Goal: Information Seeking & Learning: Learn about a topic

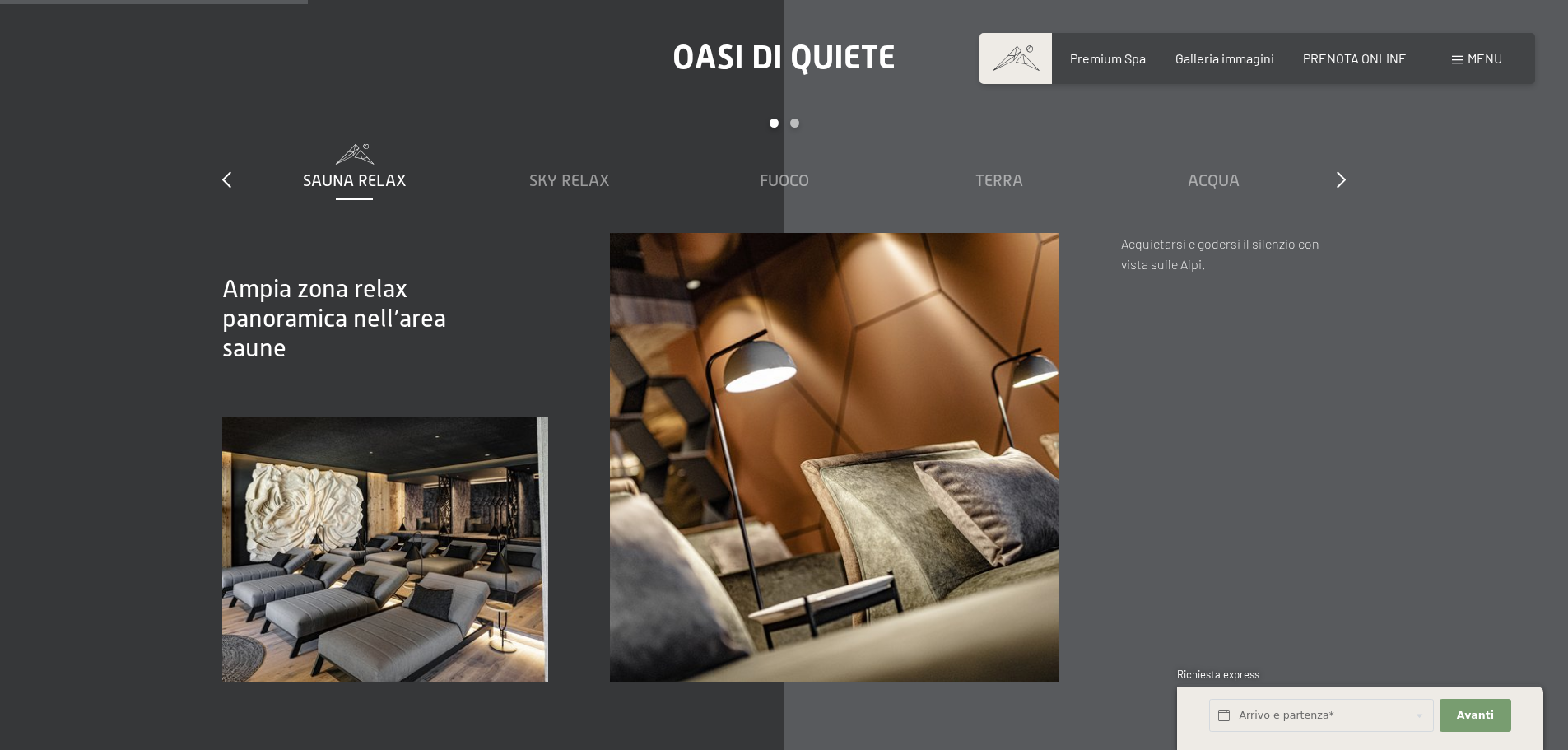
scroll to position [2387, 0]
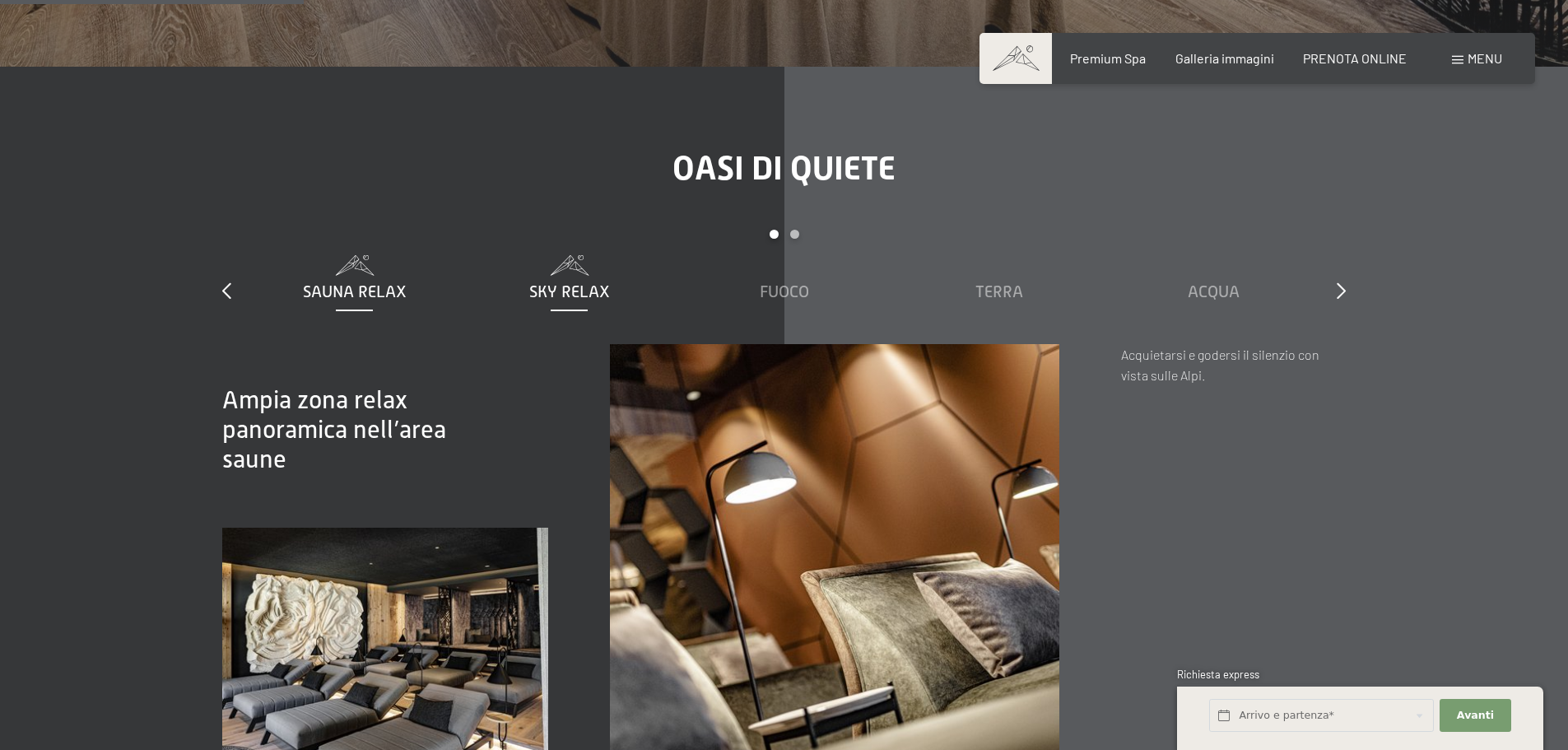
click at [568, 282] on span "Sky Relax" at bounding box center [569, 291] width 80 height 18
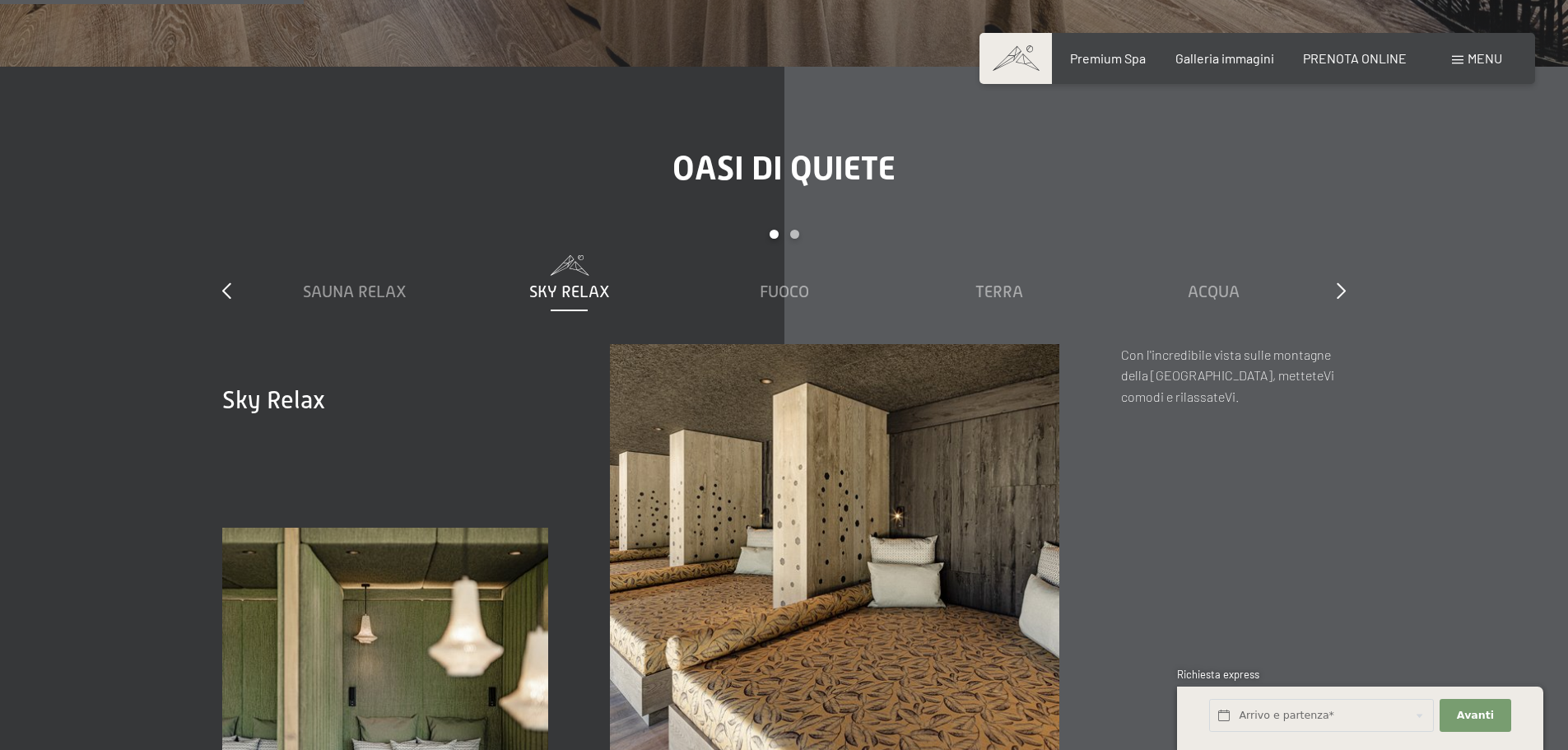
click at [1334, 264] on div "slide 1 to 5 of 7 Sauna relax Sky Relax Fuoco Terra Acqua Aria Settimo Cielo" at bounding box center [784, 287] width 1124 height 115
click at [1340, 282] on icon at bounding box center [1341, 290] width 9 height 16
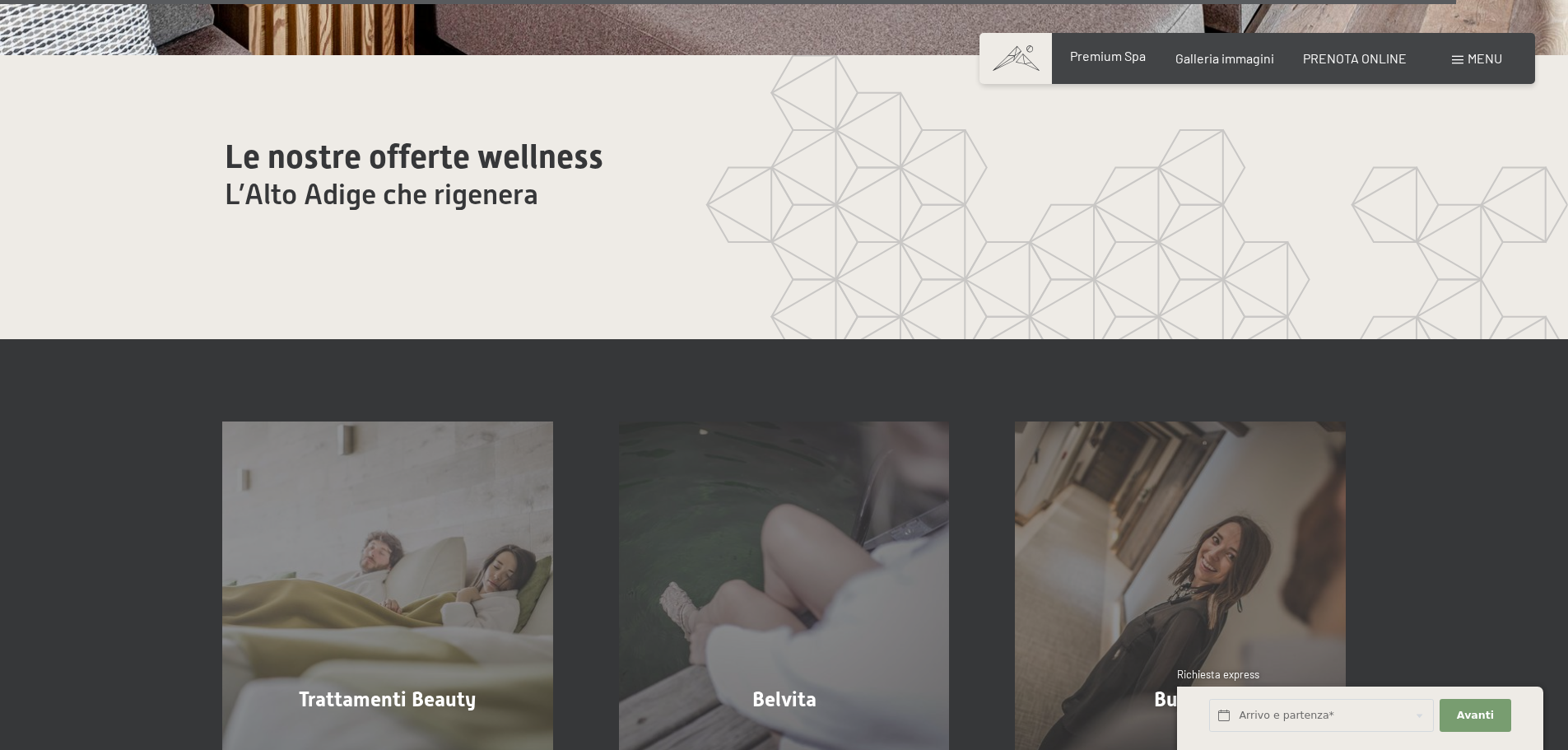
scroll to position [9797, 0]
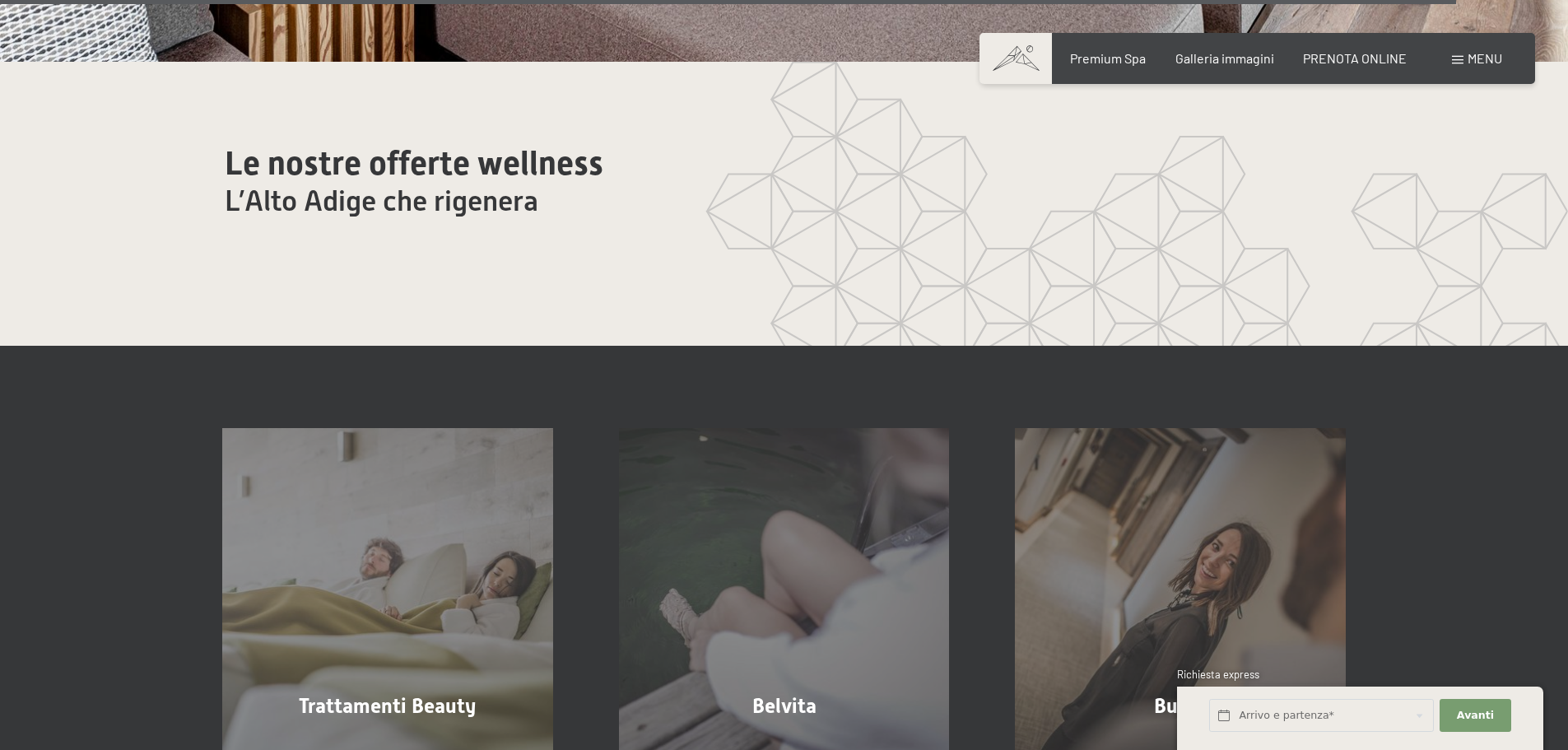
click at [1464, 54] on div "Menu" at bounding box center [1477, 58] width 50 height 18
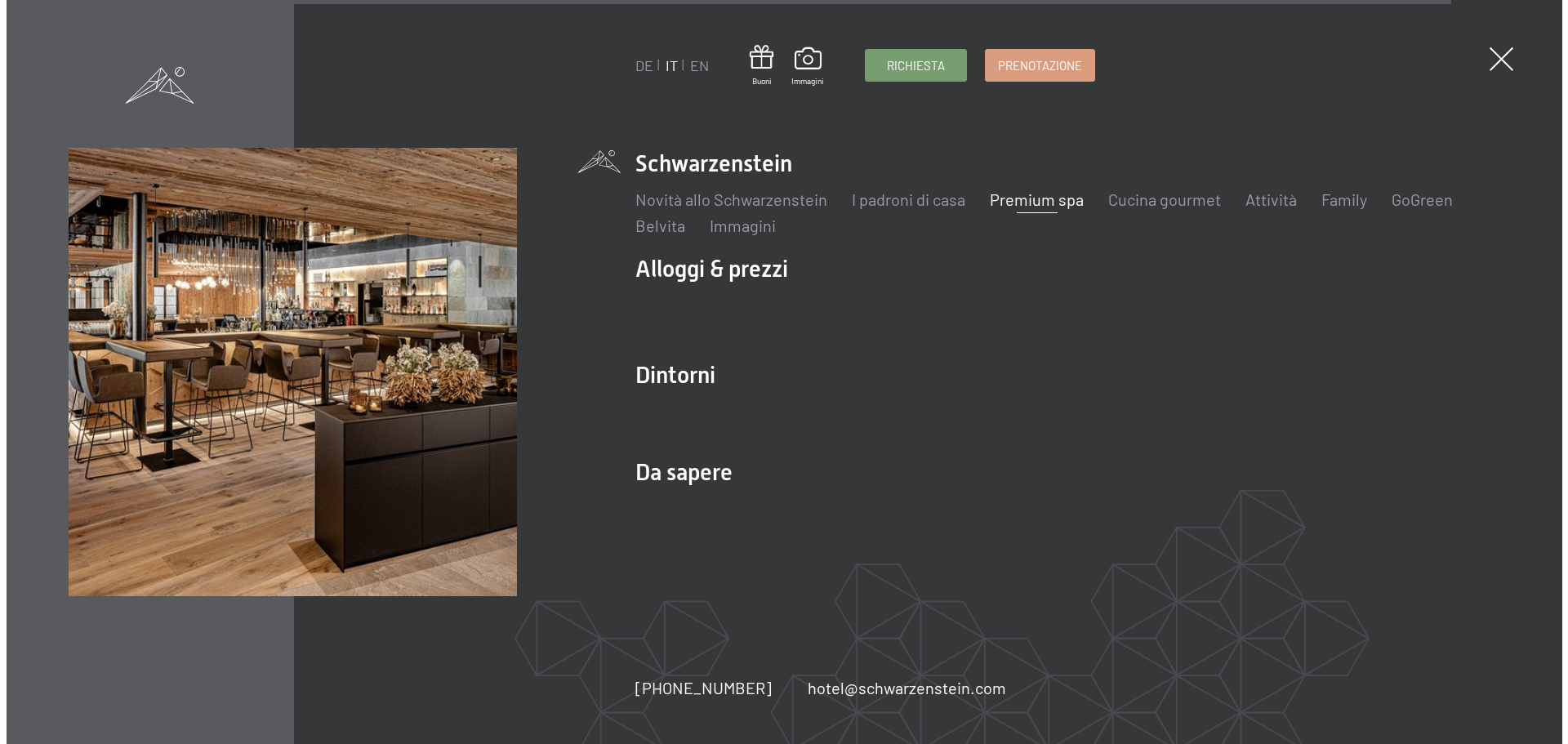
scroll to position [9739, 0]
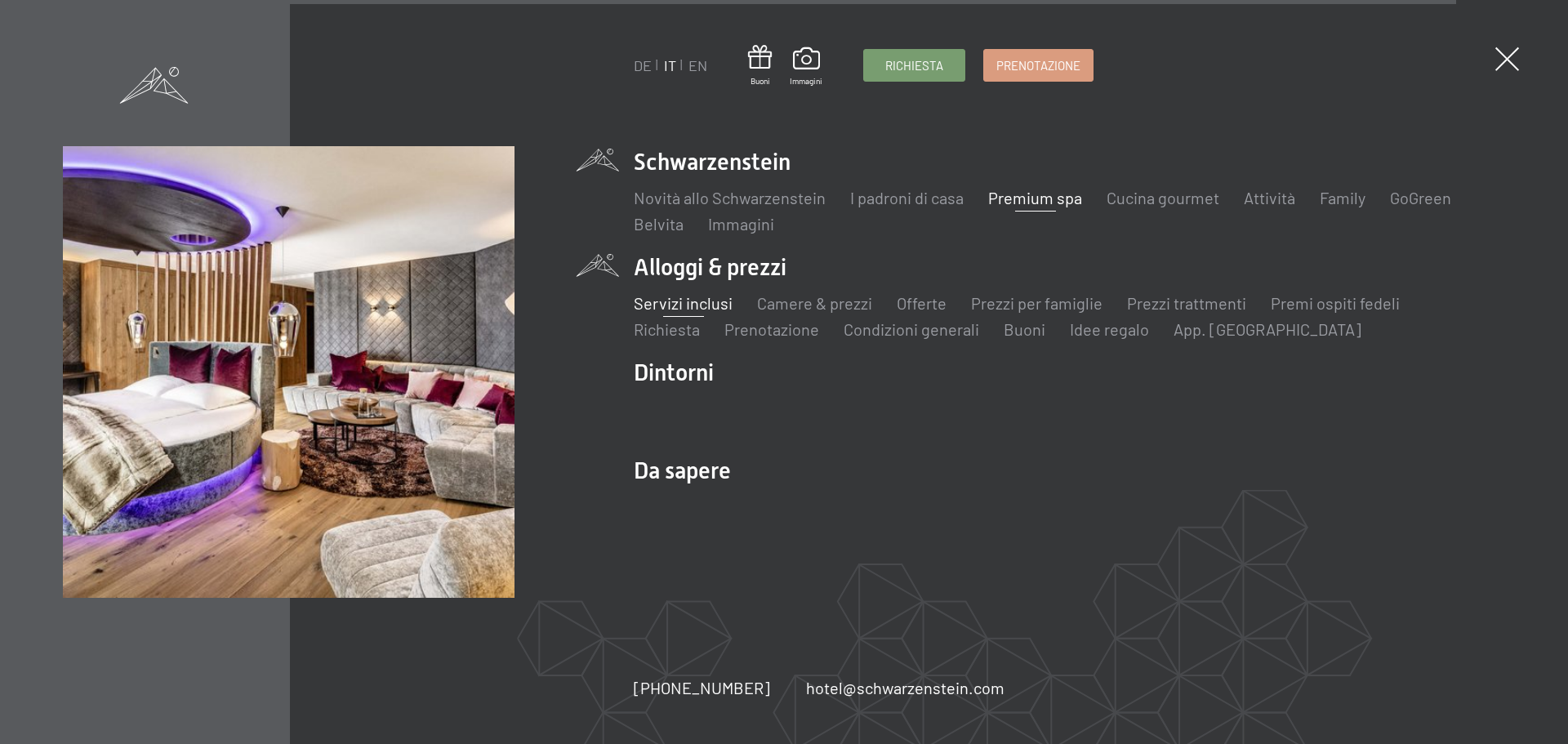
click at [712, 307] on link "Servizi inclusi" at bounding box center [683, 302] width 98 height 20
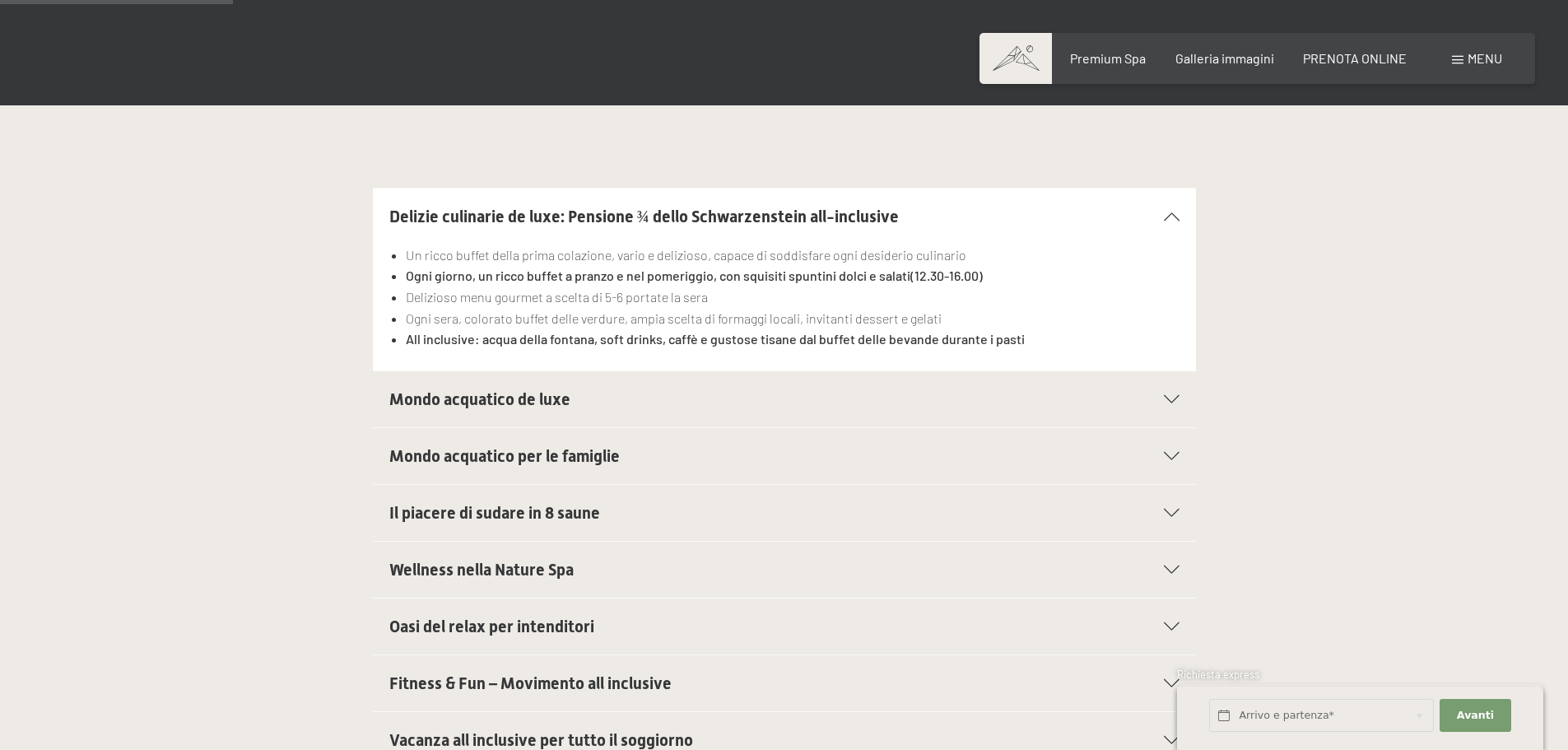
scroll to position [494, 0]
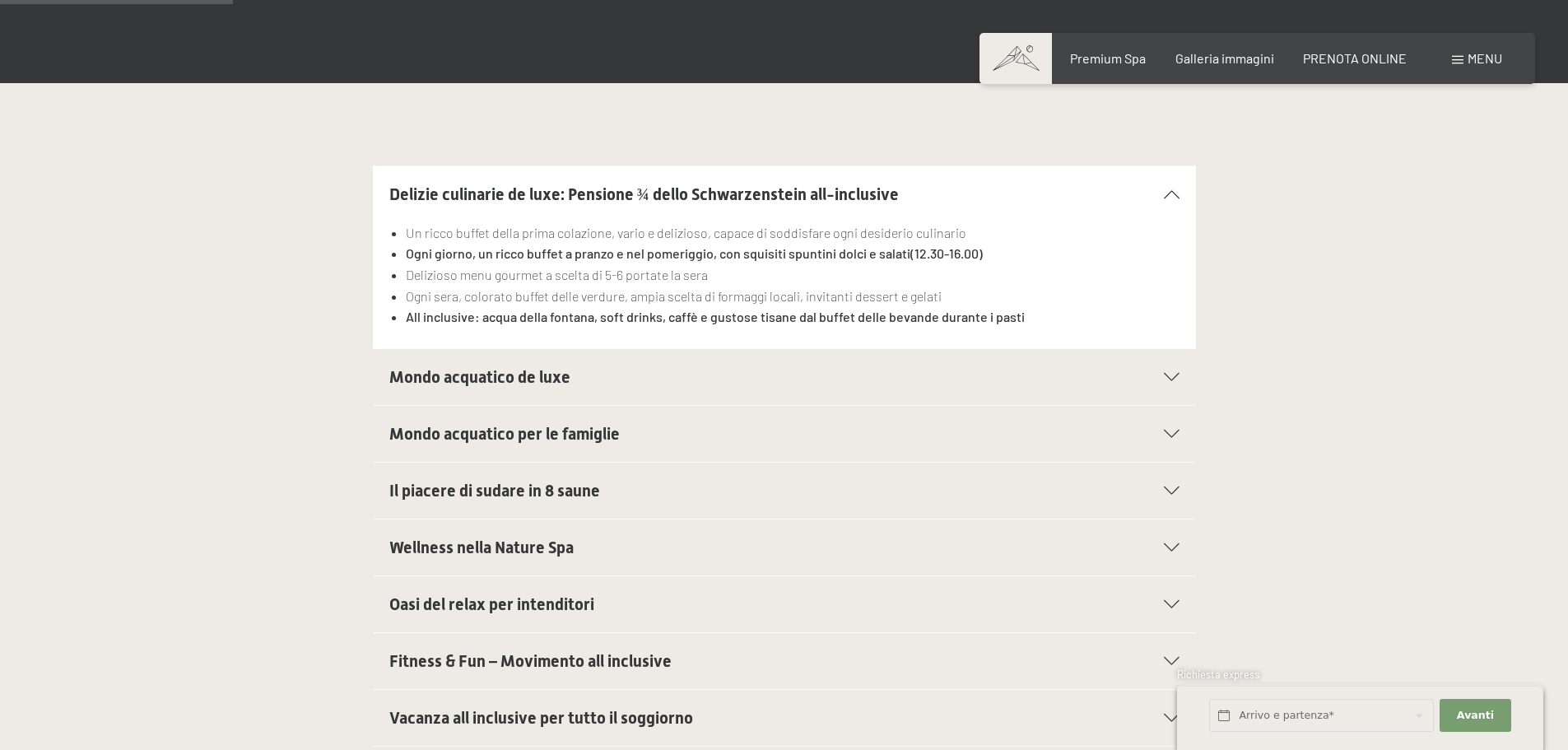
click at [1178, 377] on icon at bounding box center [1172, 377] width 16 height 9
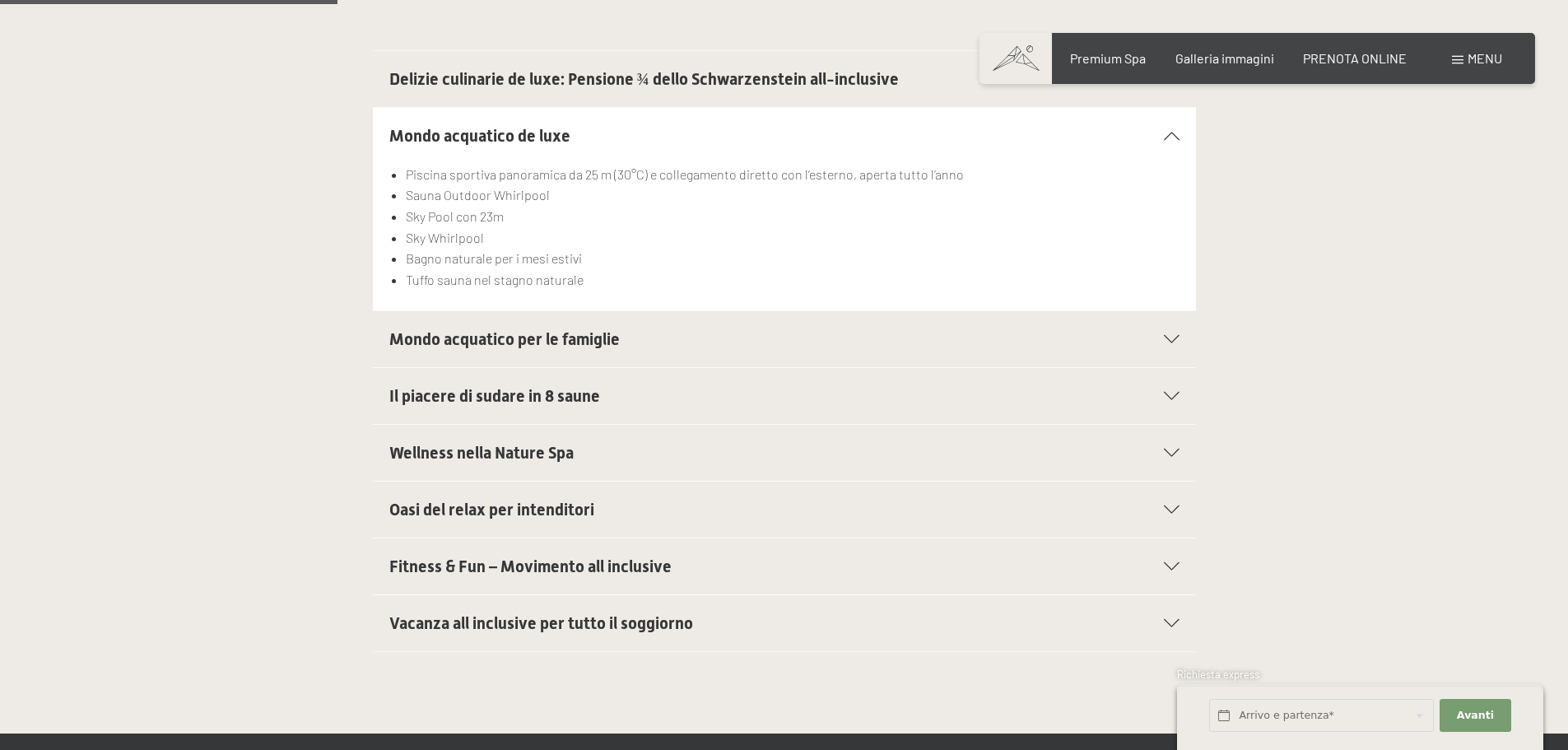
scroll to position [741, 0]
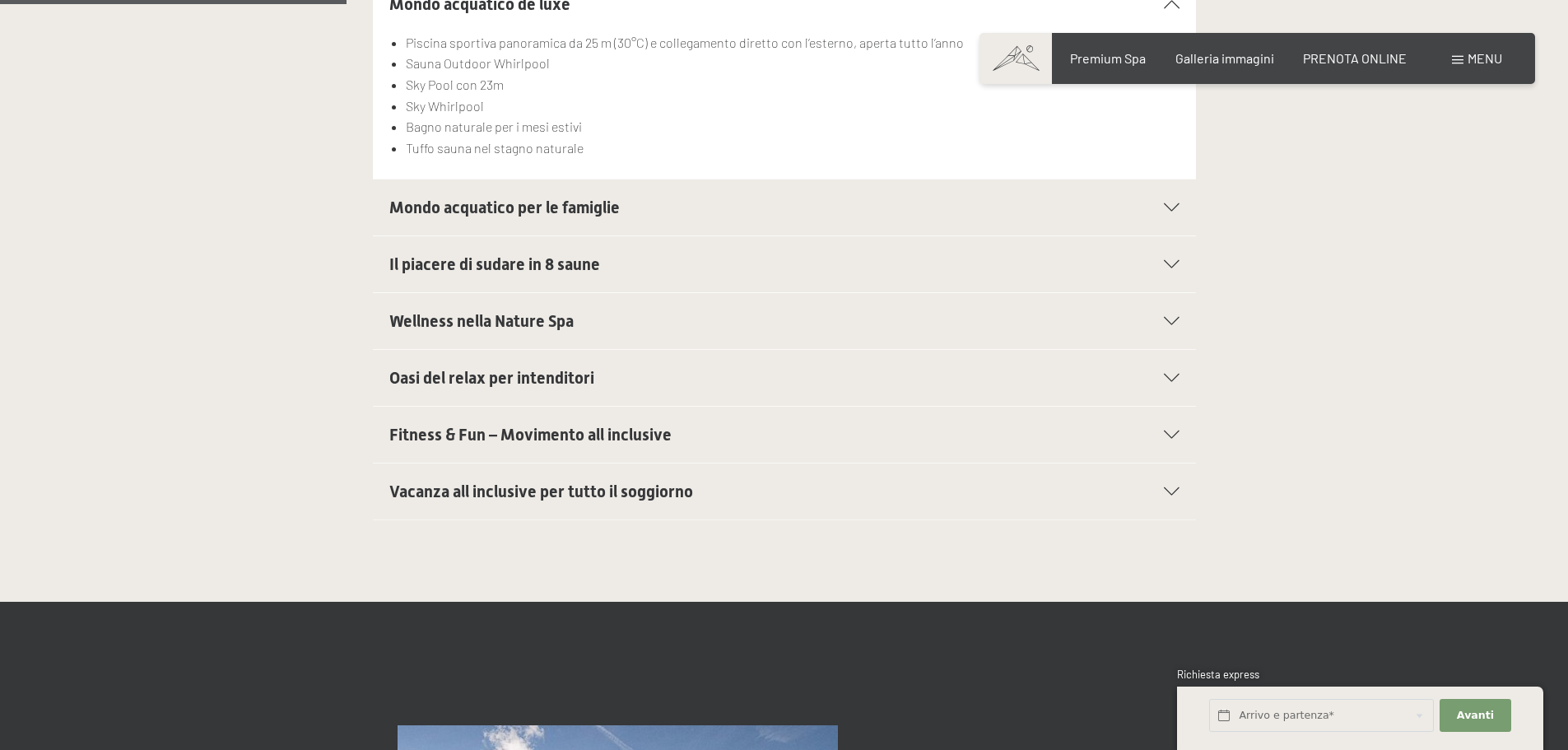
click at [1168, 323] on icon at bounding box center [1172, 321] width 16 height 9
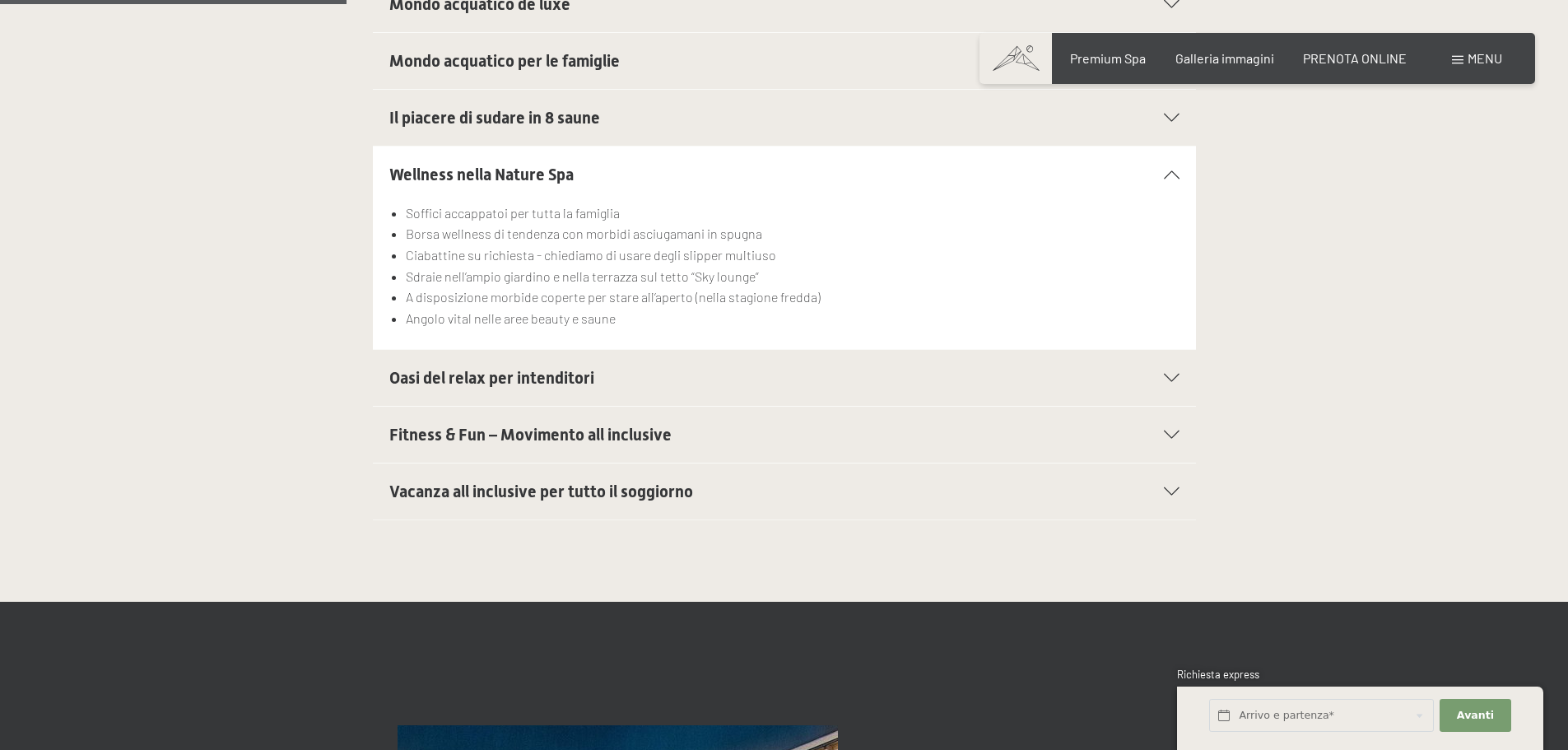
click at [1179, 383] on div "Oasi del relax per intenditori" at bounding box center [784, 377] width 790 height 56
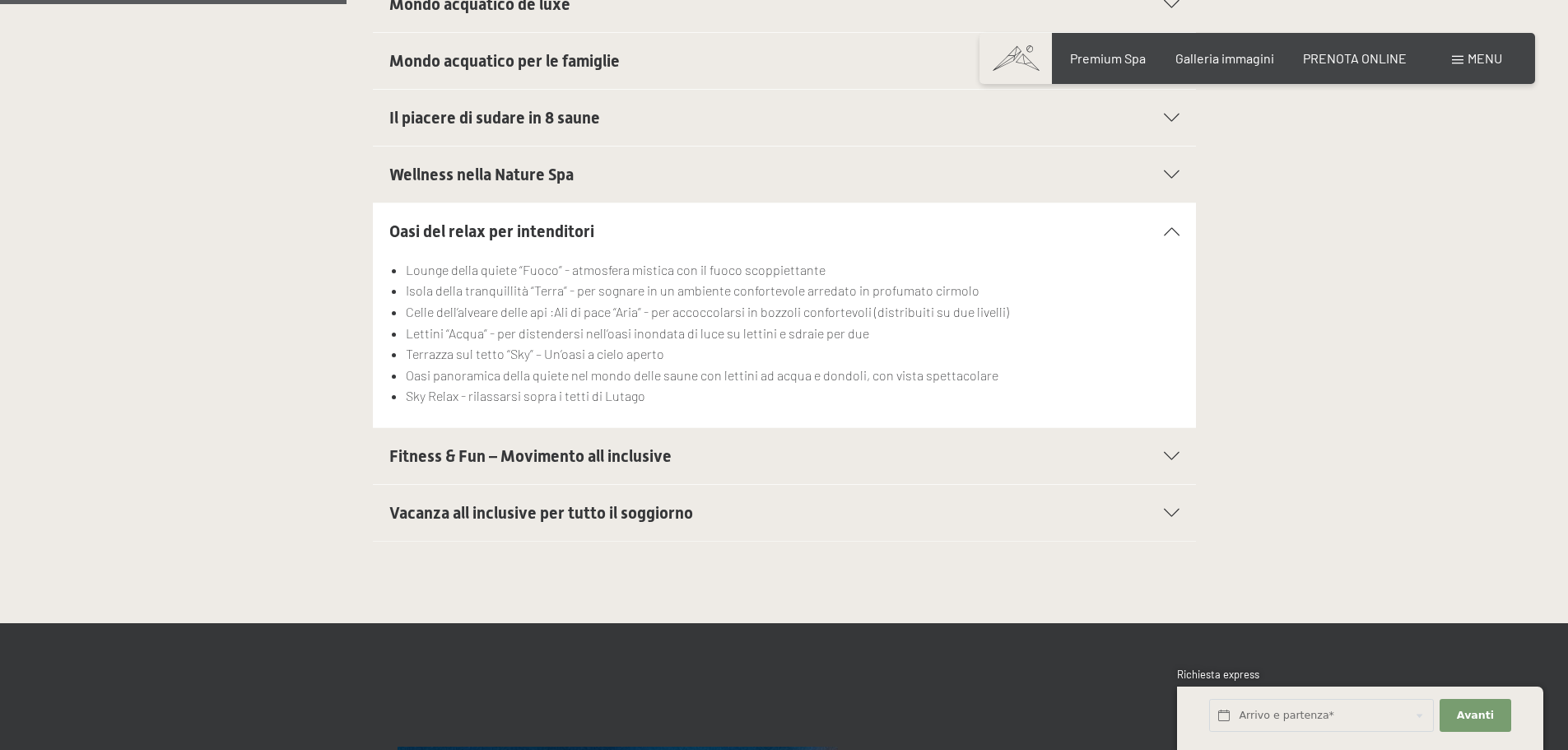
click at [1307, 315] on div "Oasi del relax per intenditori Lounge della quiete “Fuoco” - atmosfera mistica …" at bounding box center [784, 315] width 1124 height 225
click at [1162, 174] on div at bounding box center [1162, 174] width 36 height 9
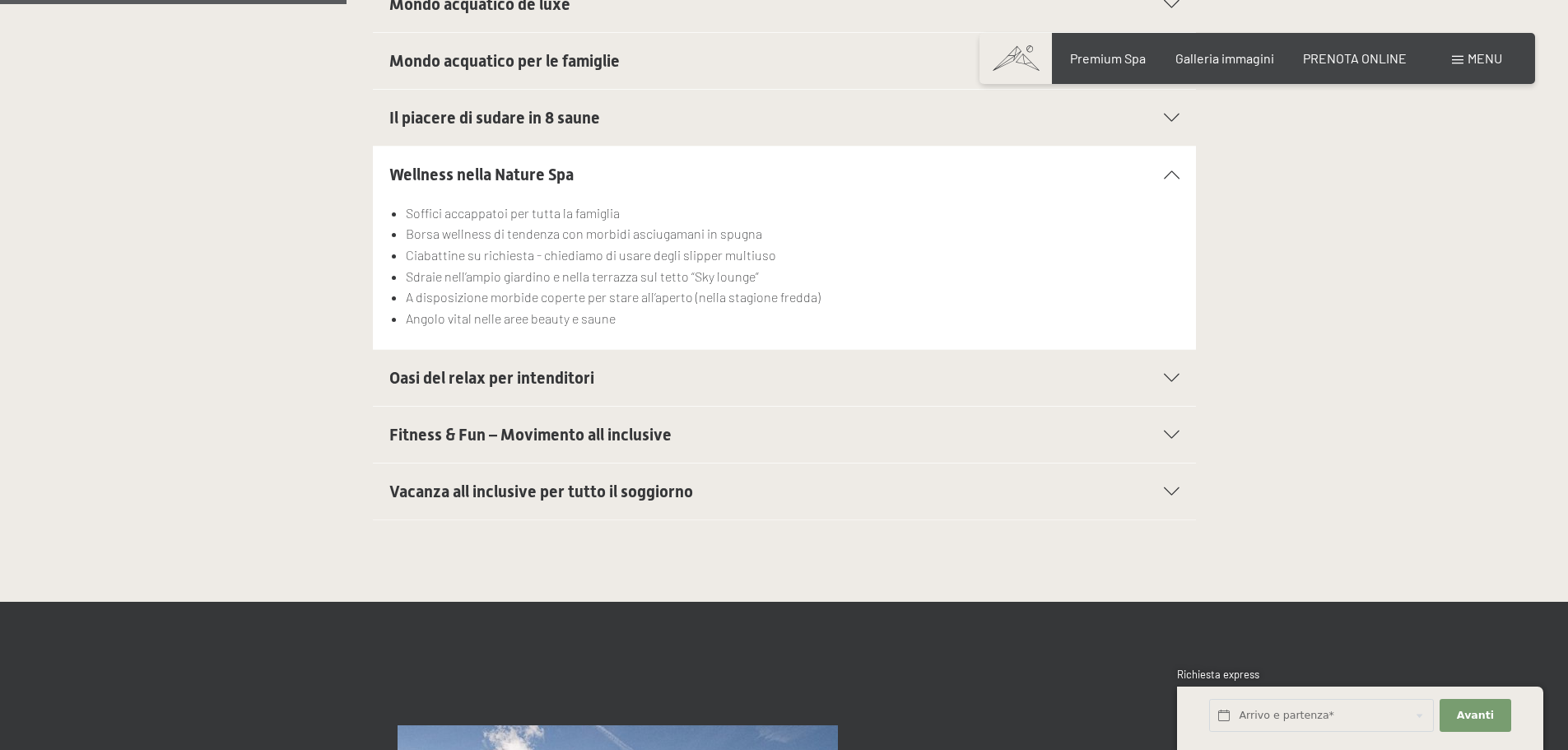
click at [1162, 174] on div at bounding box center [1162, 174] width 36 height 9
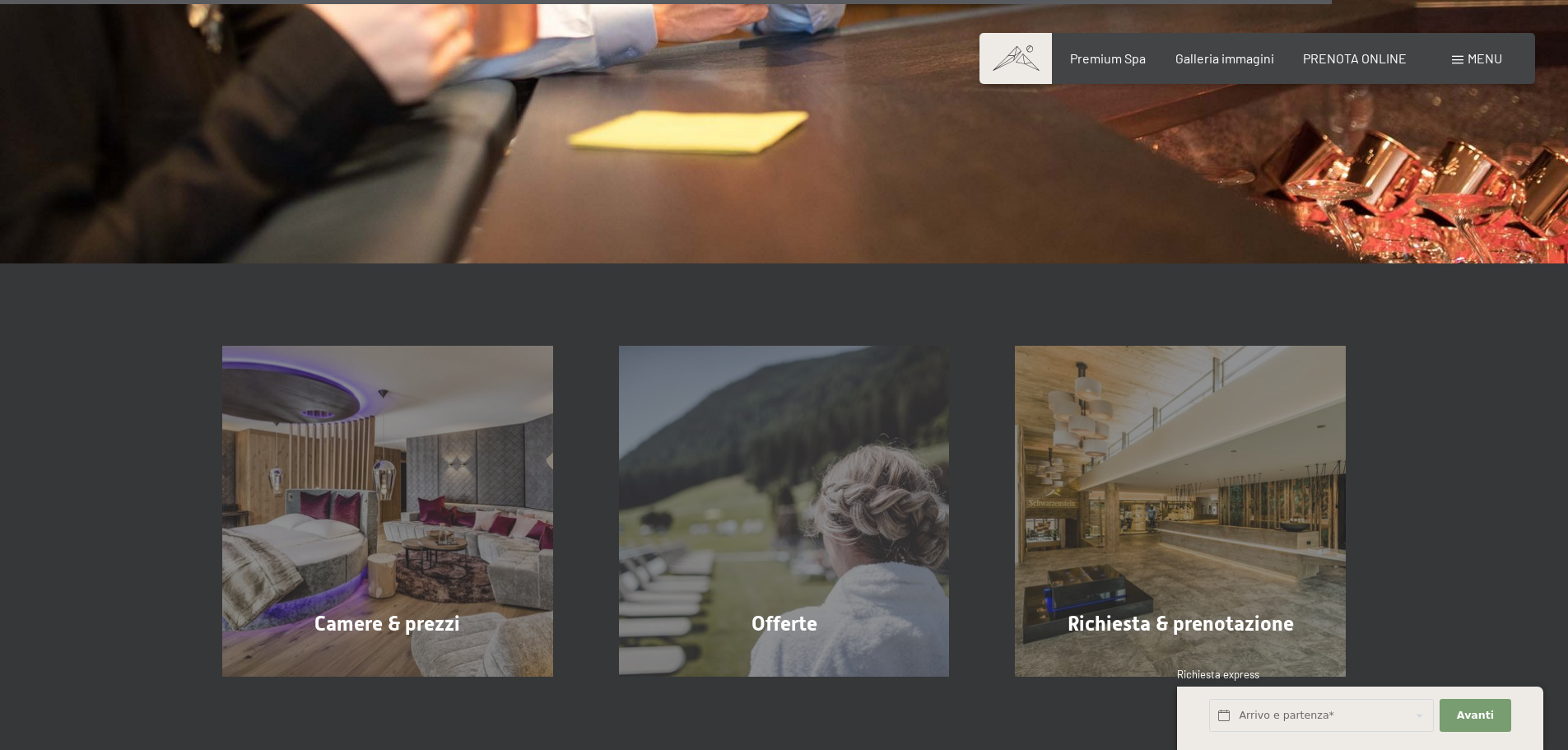
scroll to position [2881, 0]
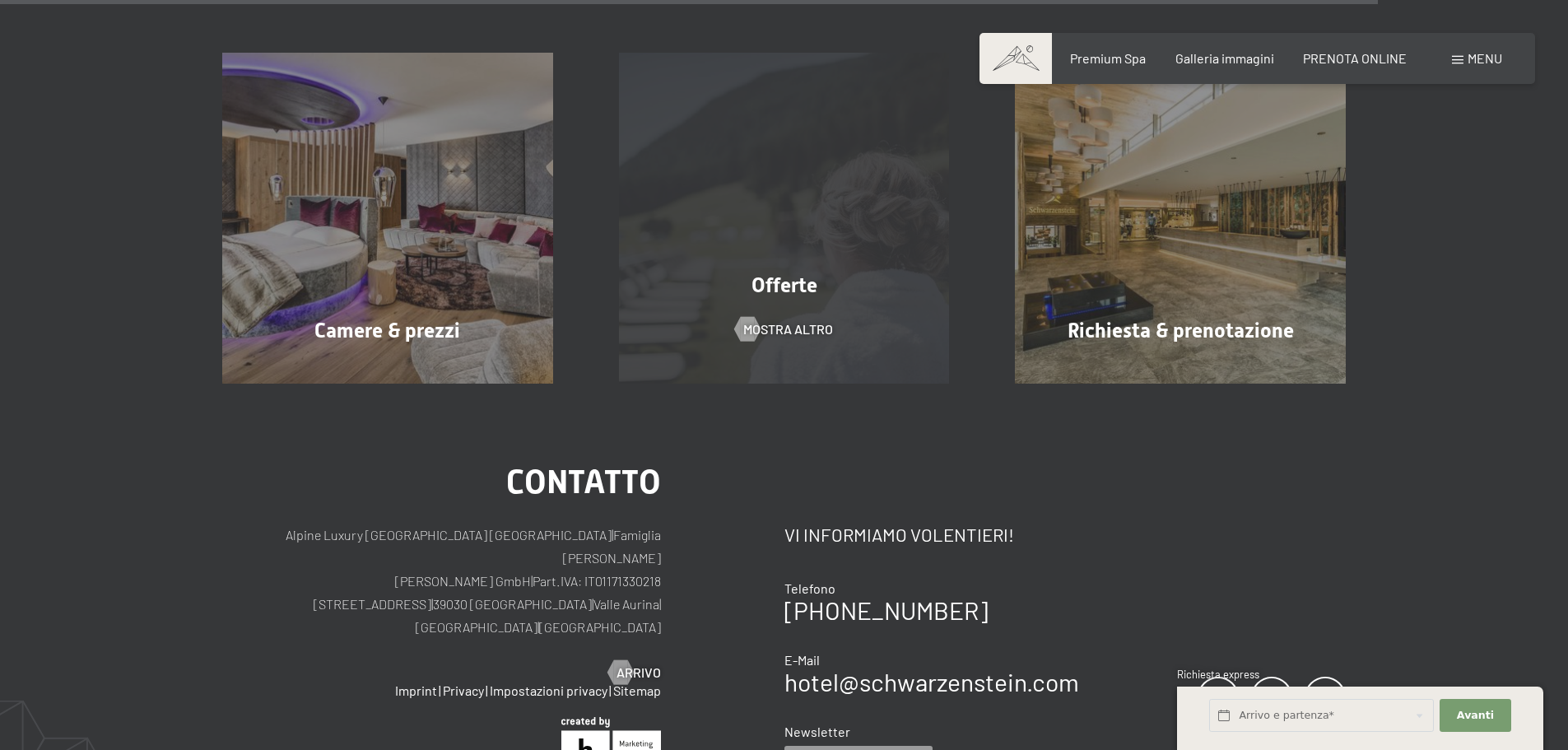
click at [800, 279] on span "Offerte" at bounding box center [784, 286] width 66 height 24
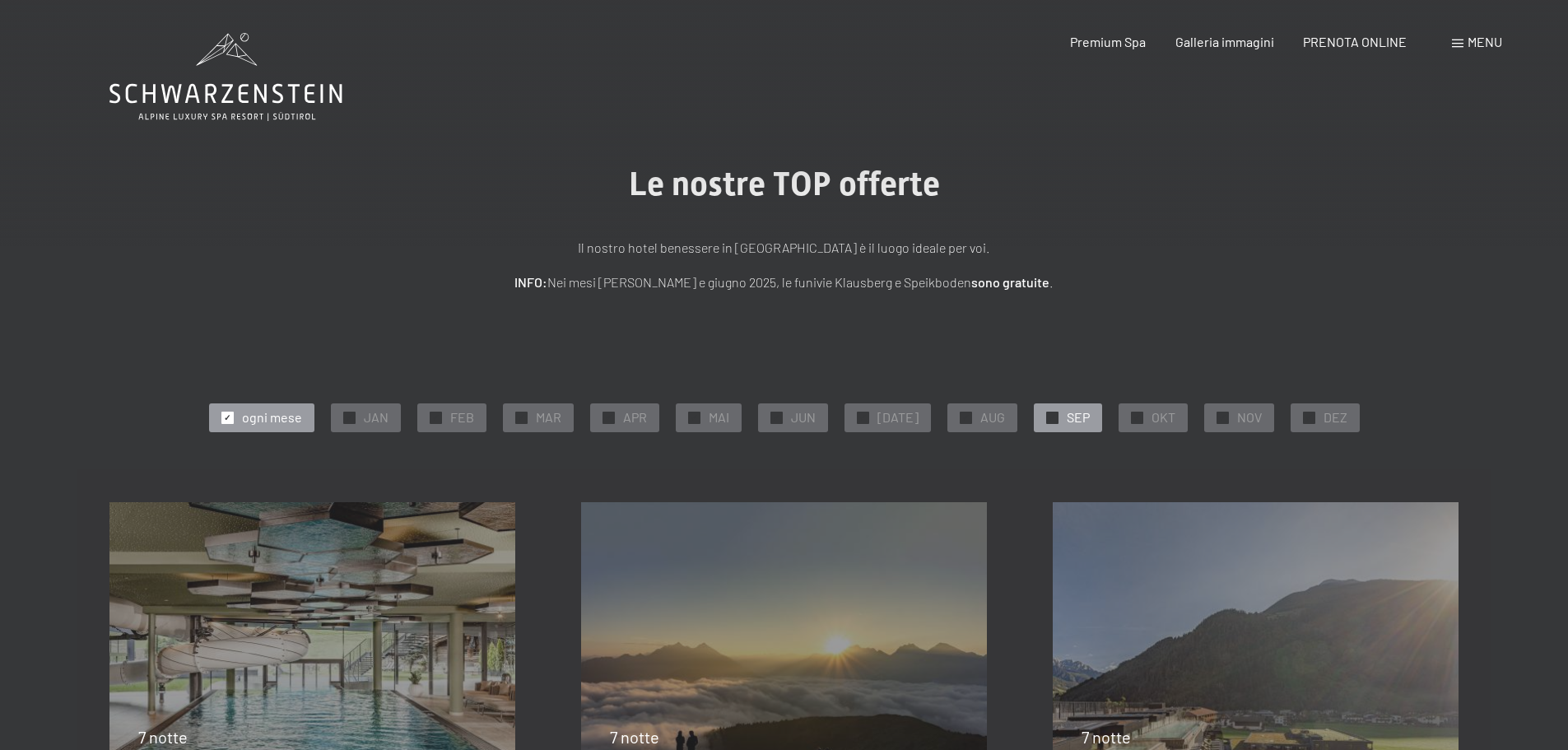
click at [1067, 419] on span "SEP" at bounding box center [1078, 417] width 23 height 18
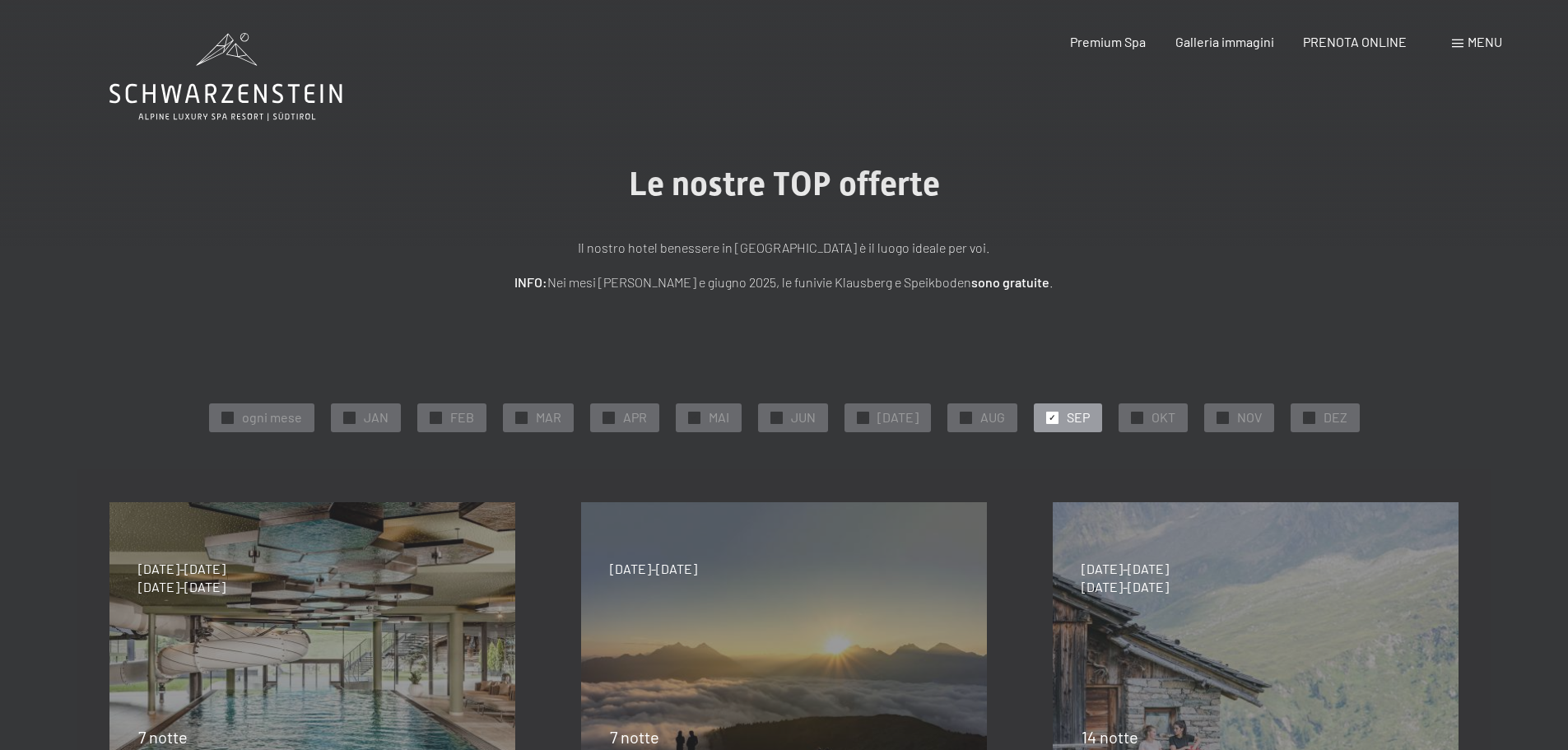
click at [1475, 45] on span "Menu" at bounding box center [1485, 41] width 35 height 16
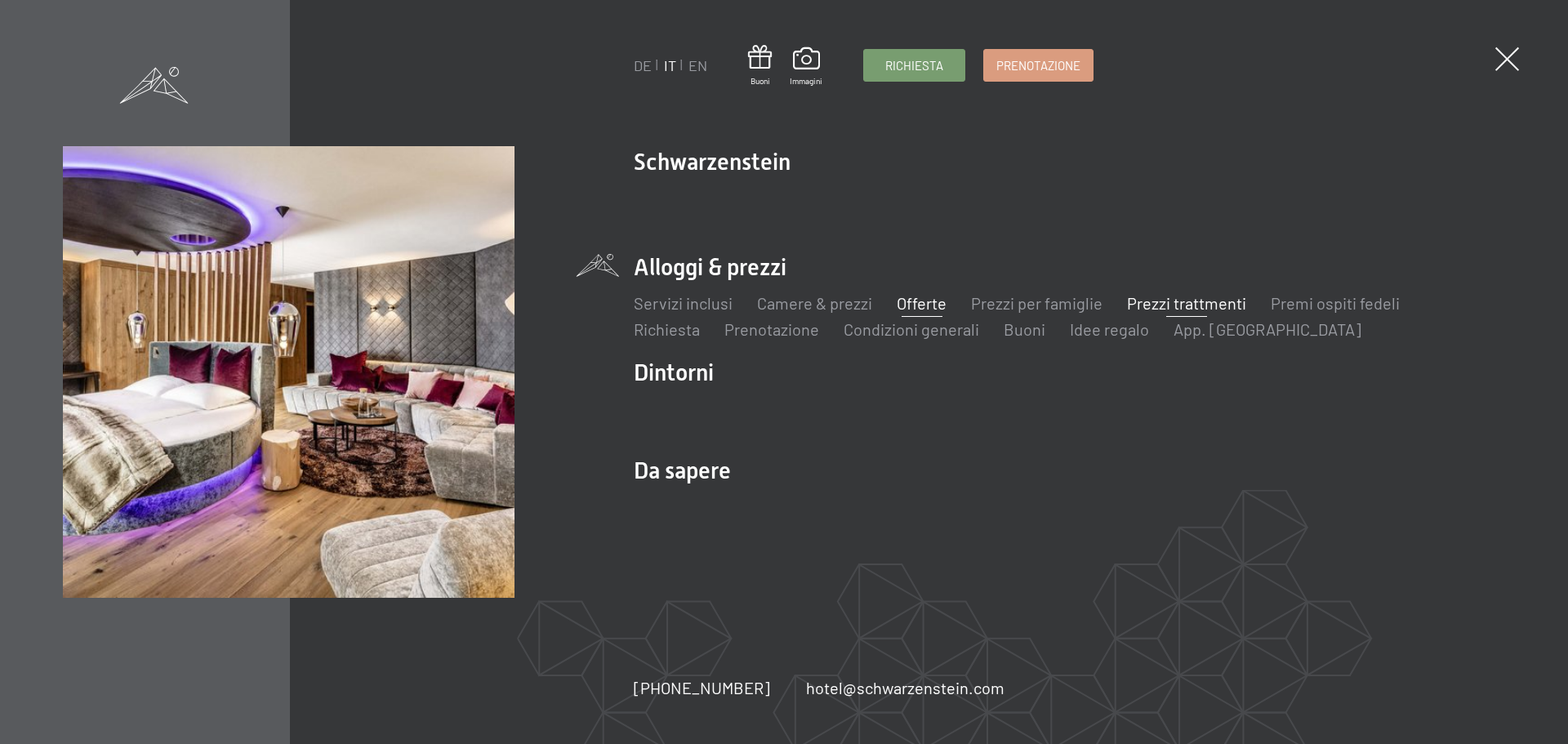
click at [1160, 302] on link "Prezzi trattmenti" at bounding box center [1186, 302] width 119 height 20
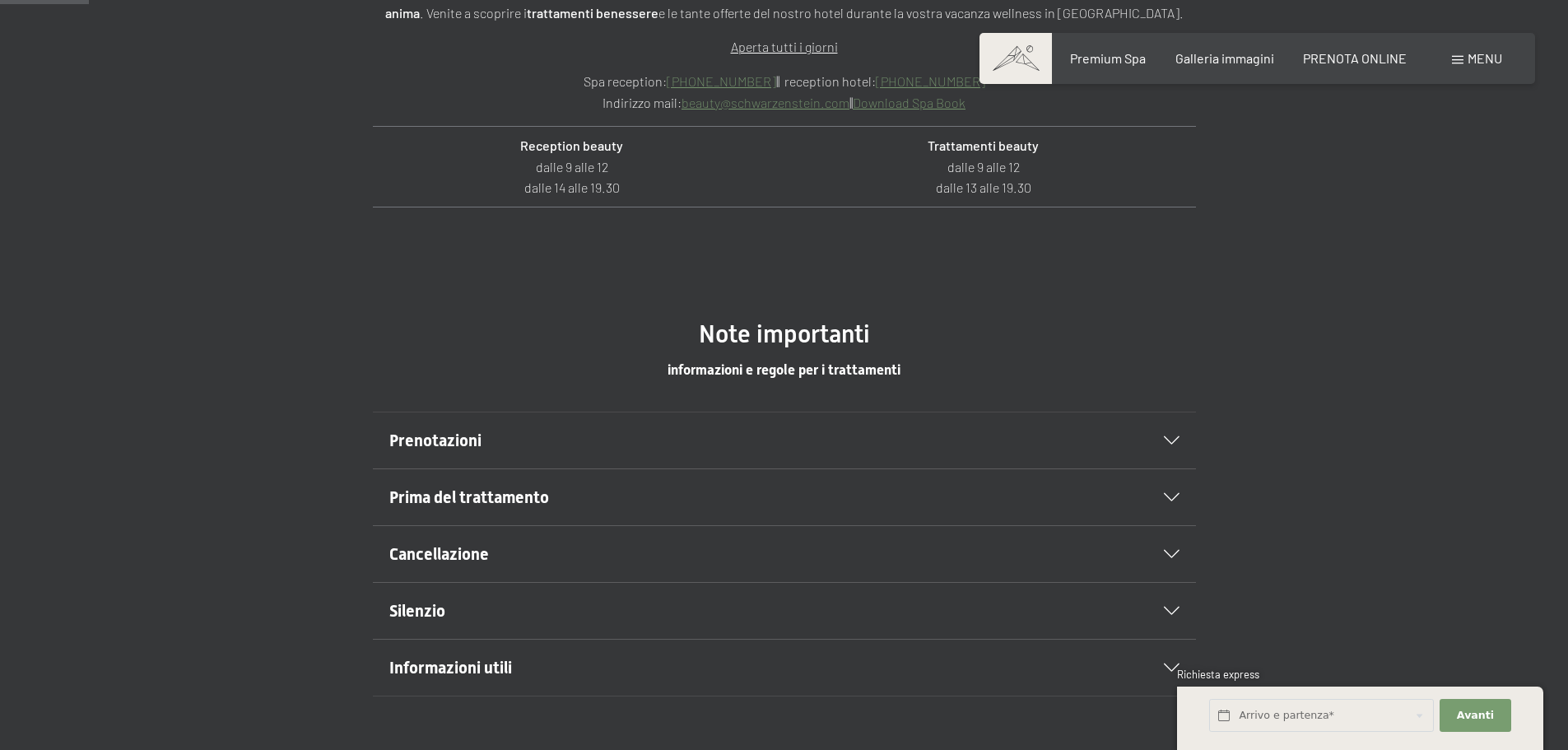
scroll to position [741, 0]
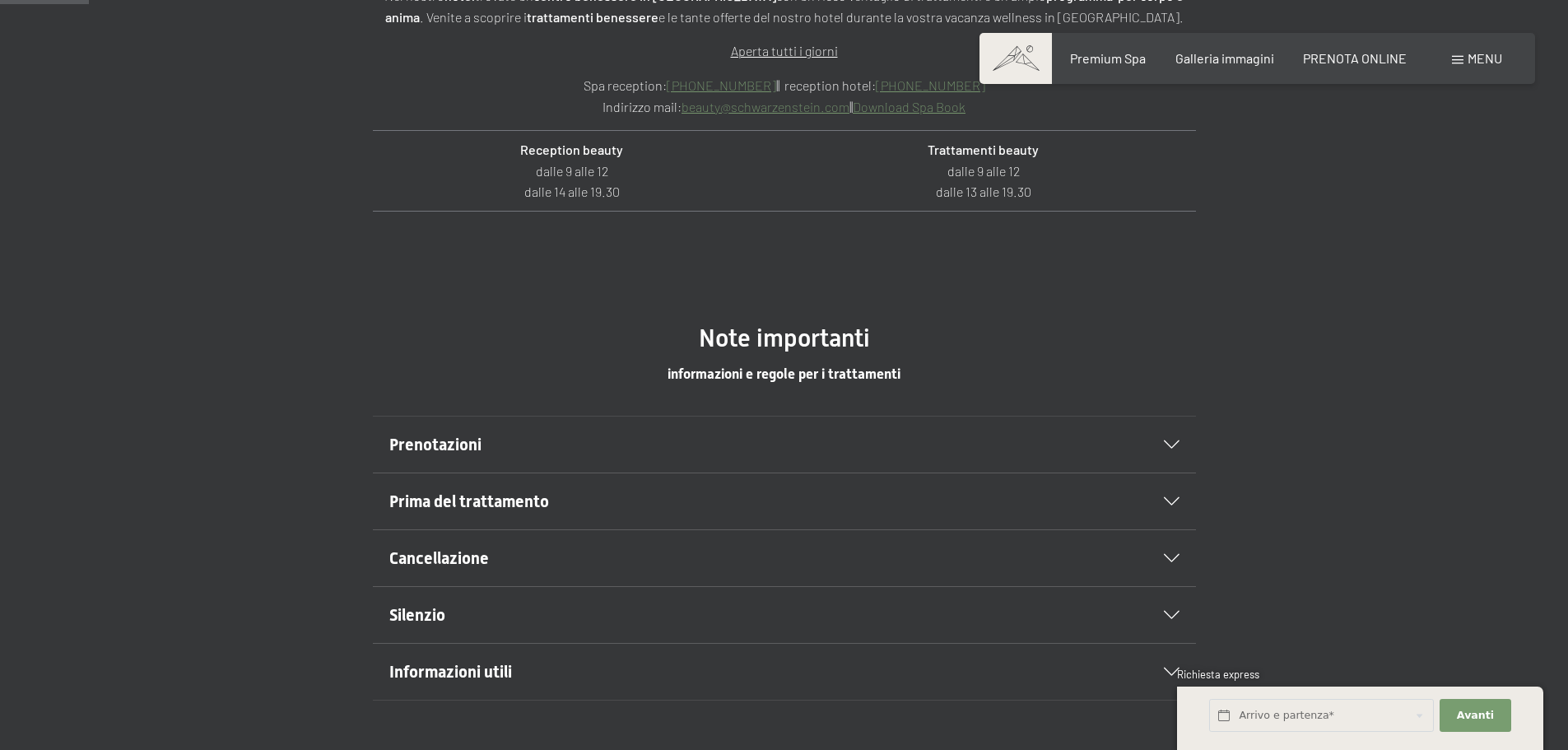
click at [1477, 60] on span "Menu" at bounding box center [1485, 58] width 35 height 16
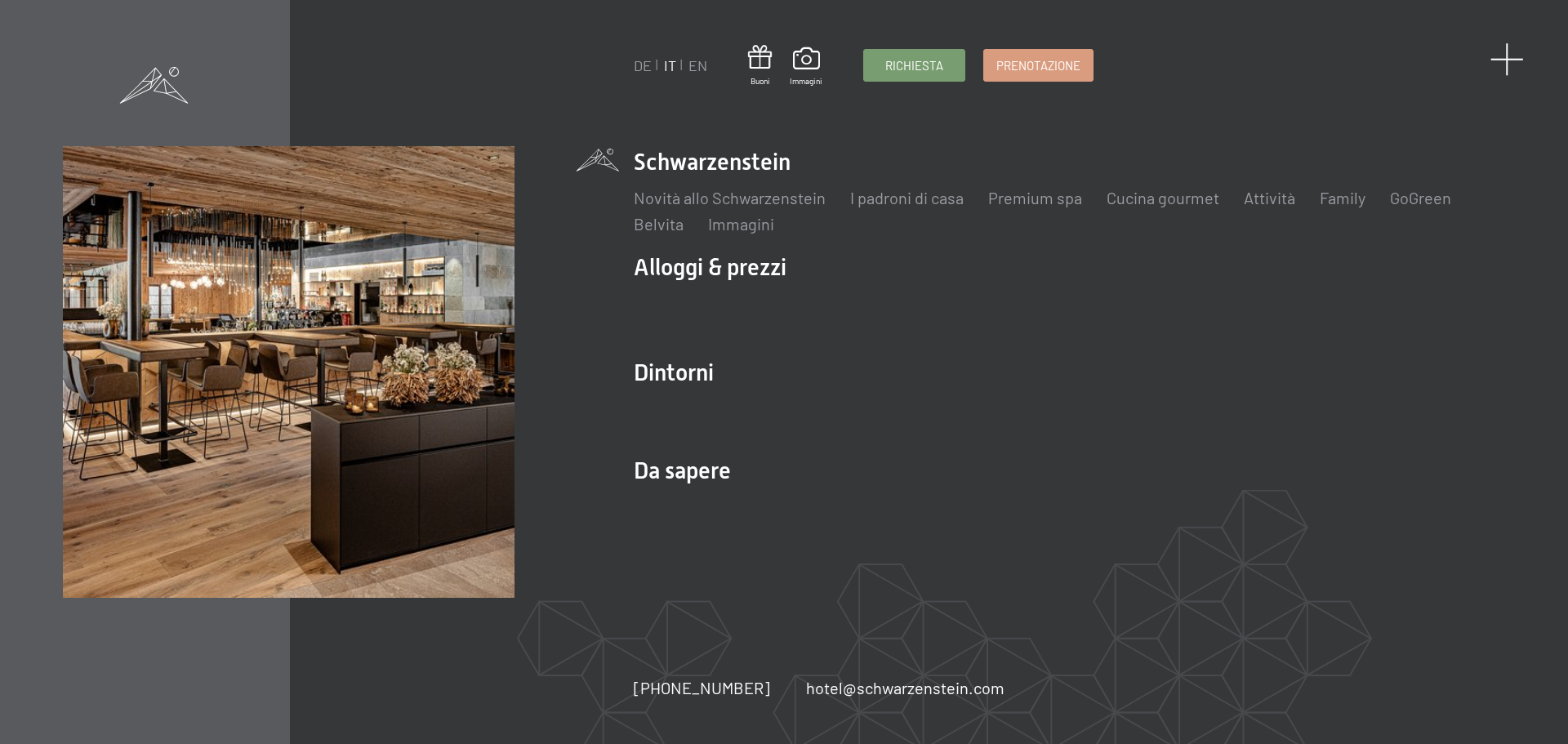
click at [1510, 51] on span at bounding box center [1507, 59] width 33 height 33
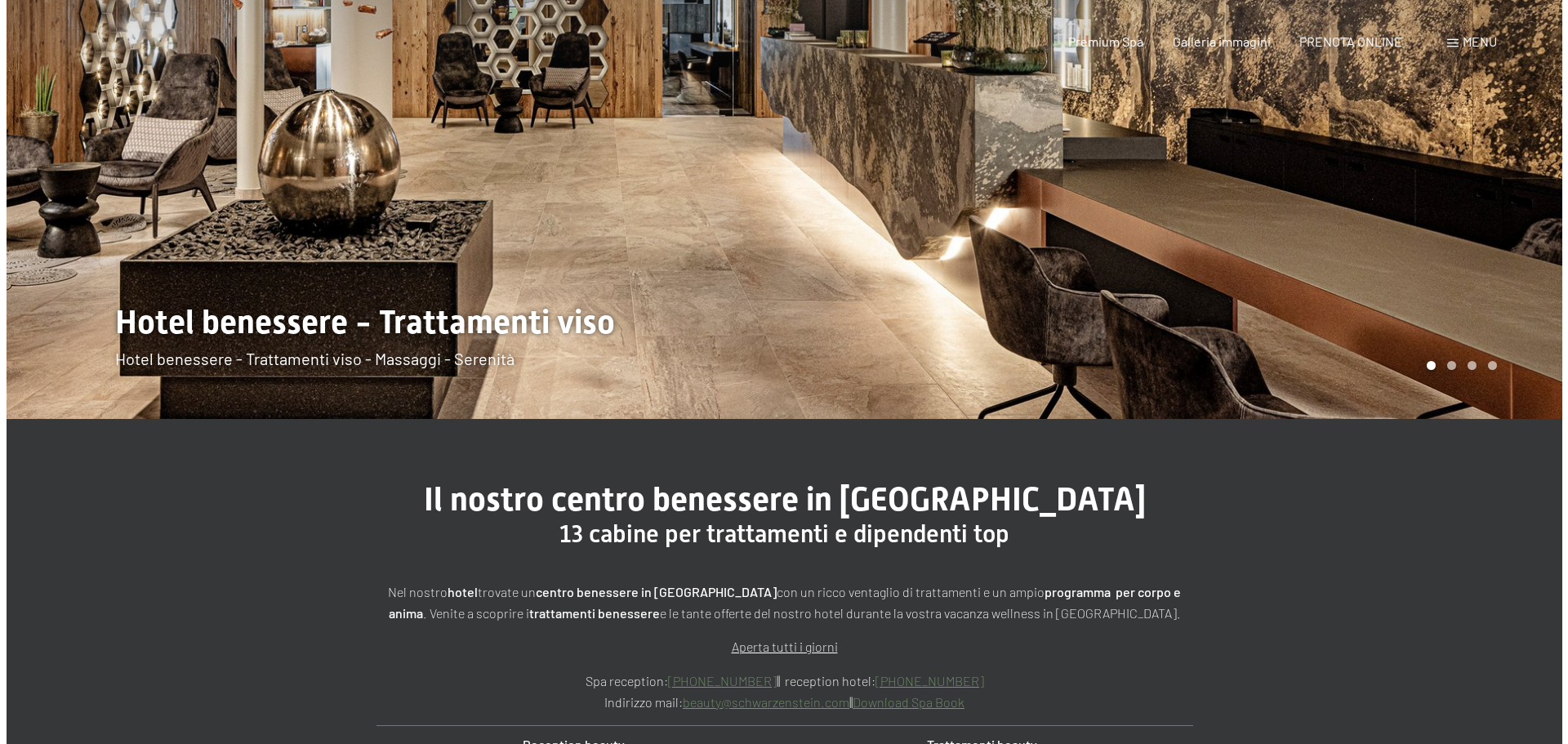
scroll to position [0, 0]
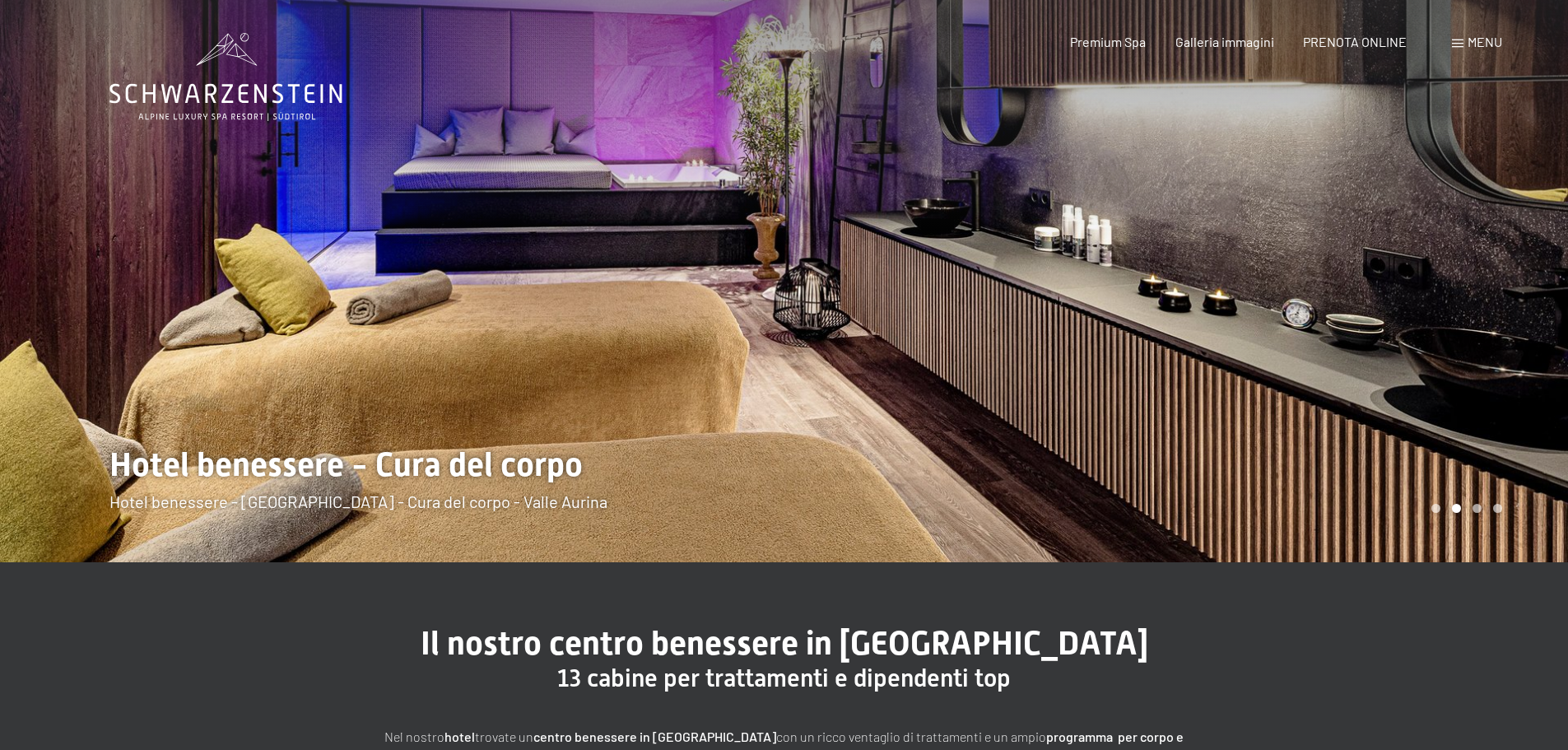
click at [1461, 42] on span at bounding box center [1458, 44] width 11 height 9
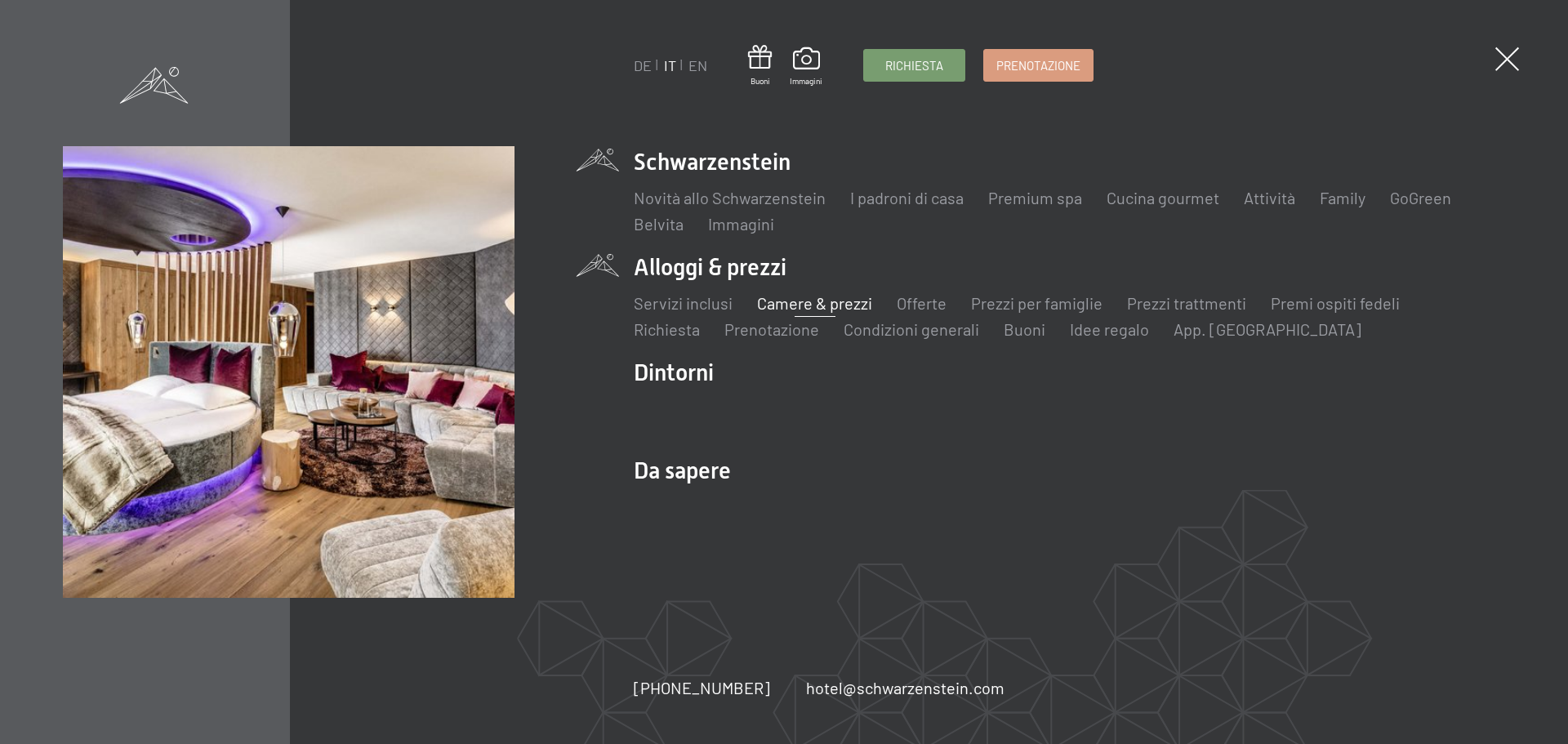
click at [807, 303] on link "Camere & prezzi" at bounding box center [814, 302] width 115 height 20
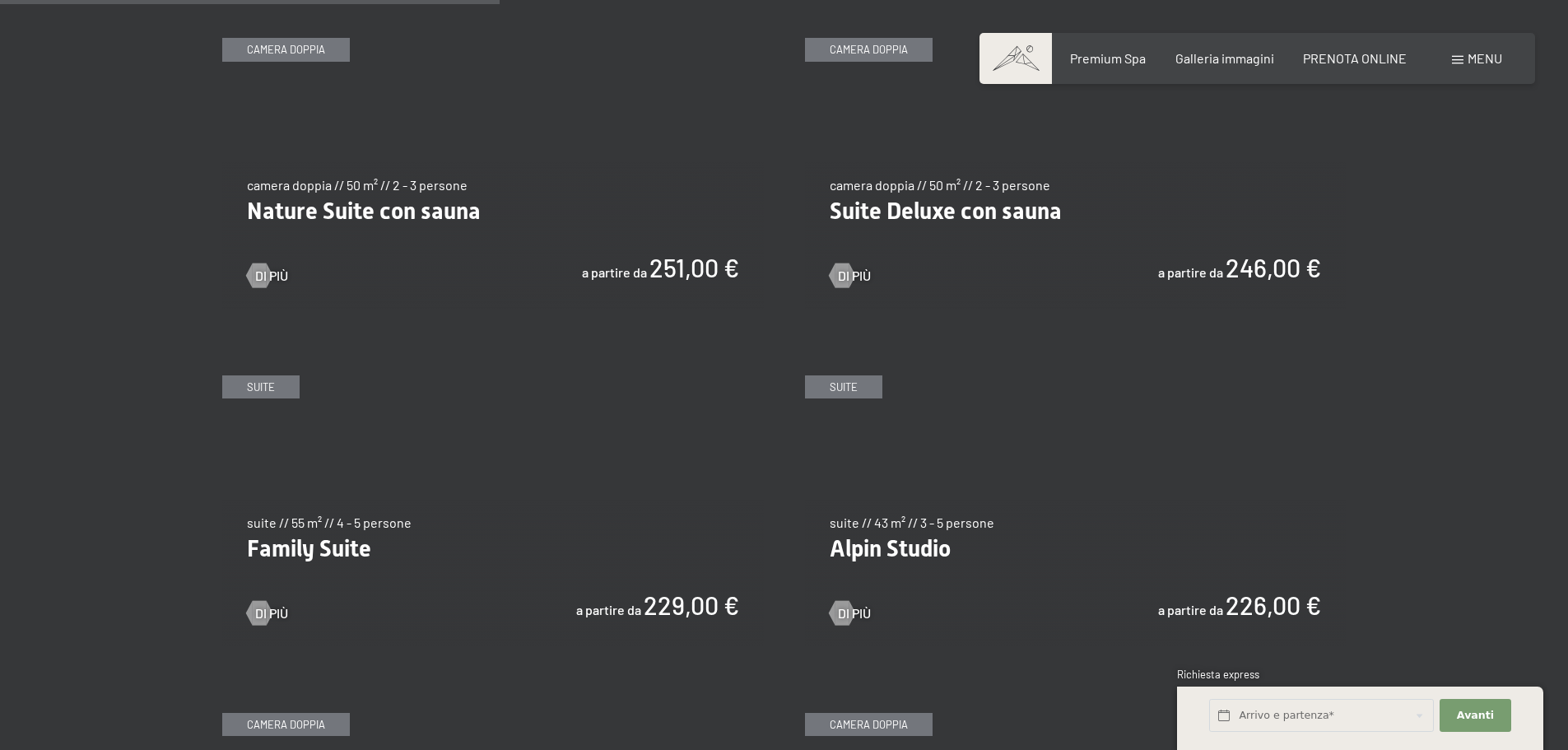
scroll to position [1647, 0]
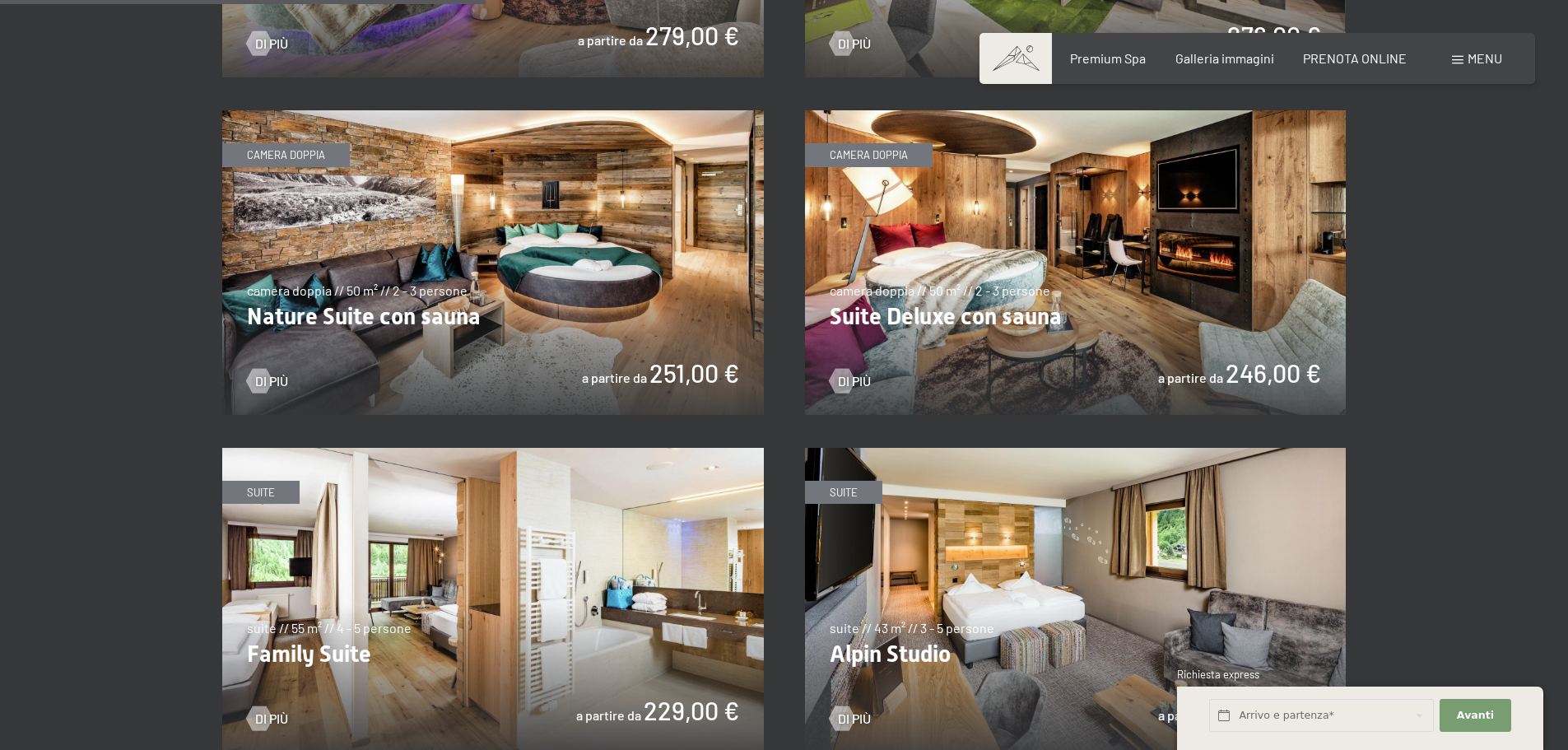
click at [1013, 315] on img at bounding box center [1076, 262] width 542 height 305
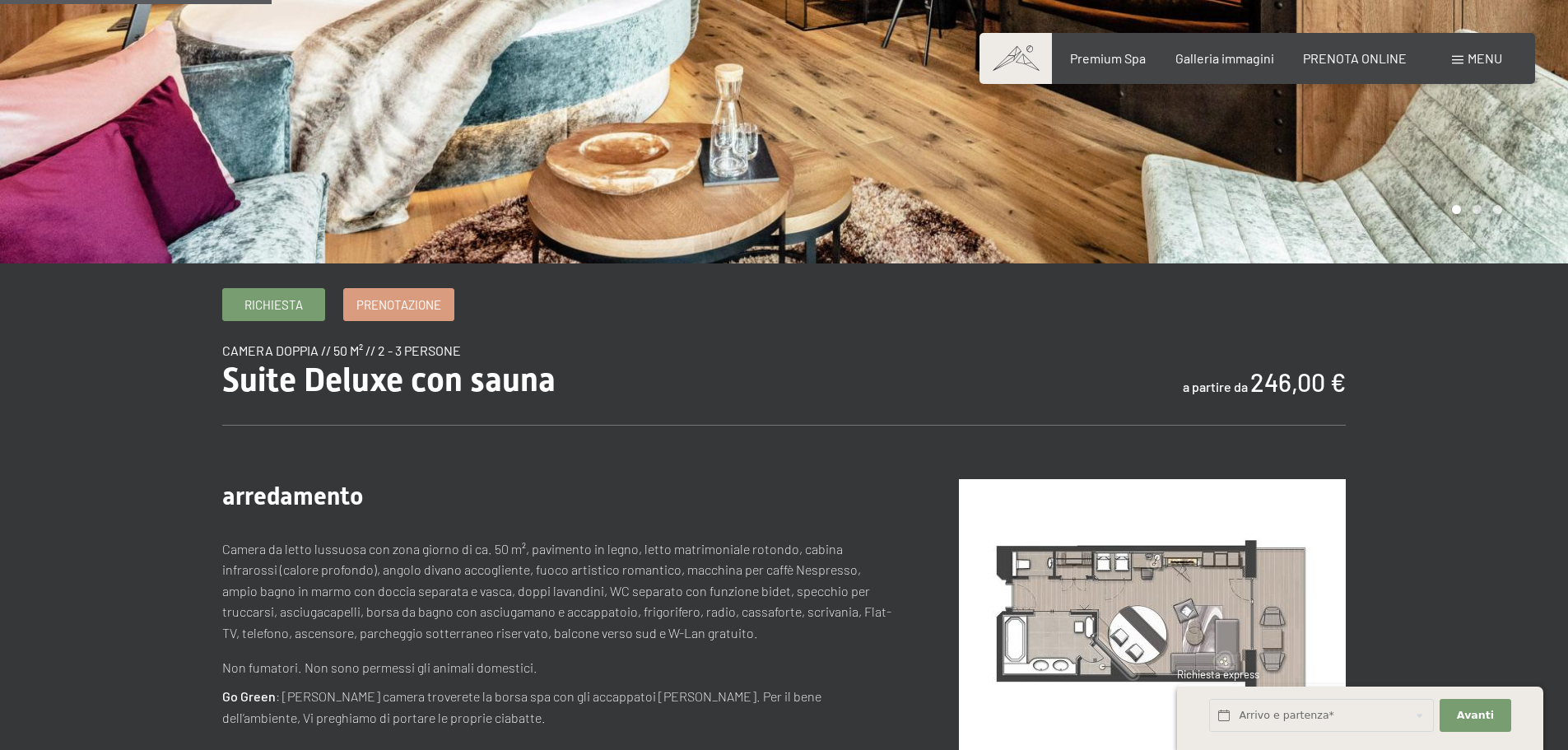
scroll to position [247, 0]
